Goal: Transaction & Acquisition: Purchase product/service

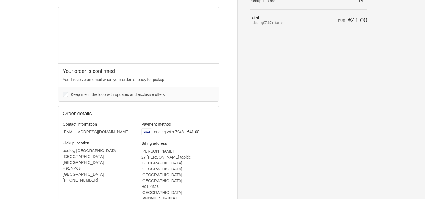
scroll to position [42, 0]
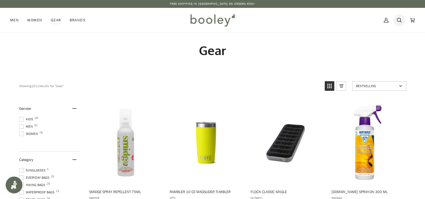
click at [400, 17] on icon at bounding box center [399, 20] width 5 height 8
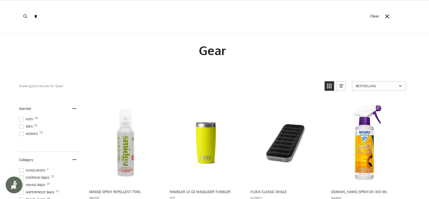
type input "*"
click at [19, 0] on button "Search" at bounding box center [25, 16] width 12 height 33
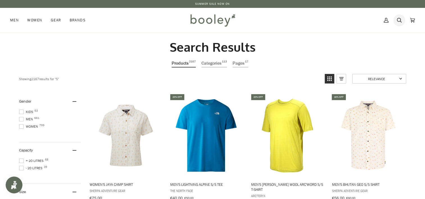
click at [401, 22] on icon at bounding box center [399, 20] width 5 height 5
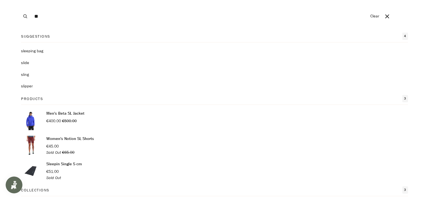
type input "**********"
click at [368, 0] on button "Clear" at bounding box center [375, 16] width 15 height 33
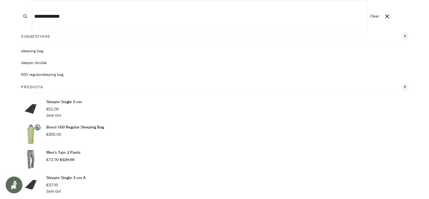
type input "**********"
click at [19, 0] on button "Search" at bounding box center [25, 16] width 12 height 33
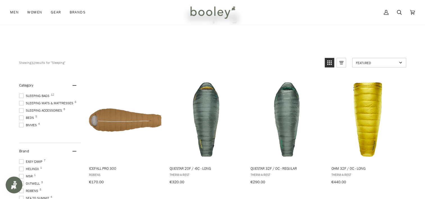
scroll to position [34, 0]
click at [52, 103] on span "Sleeping Mats & Mattresses 6" at bounding box center [47, 103] width 56 height 5
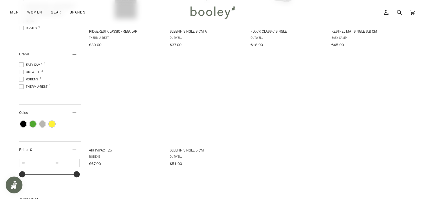
scroll to position [172, 0]
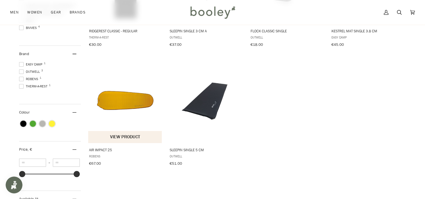
click at [103, 147] on span "Air Impact 25" at bounding box center [125, 149] width 73 height 5
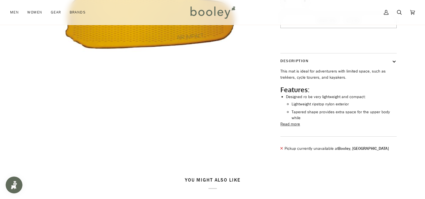
click at [294, 121] on button "Read more" at bounding box center [290, 124] width 20 height 6
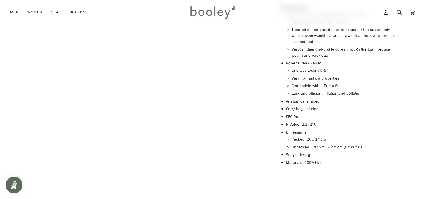
scroll to position [213, 0]
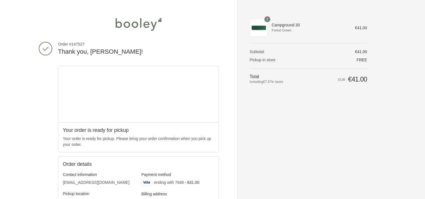
click at [142, 22] on img at bounding box center [138, 24] width 51 height 17
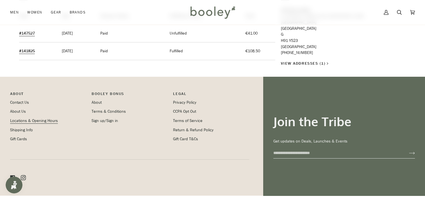
click at [47, 121] on link "Locations & Opening Hours" at bounding box center [34, 120] width 48 height 5
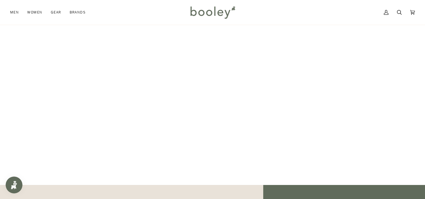
scroll to position [74, 0]
